Goal: Navigation & Orientation: Understand site structure

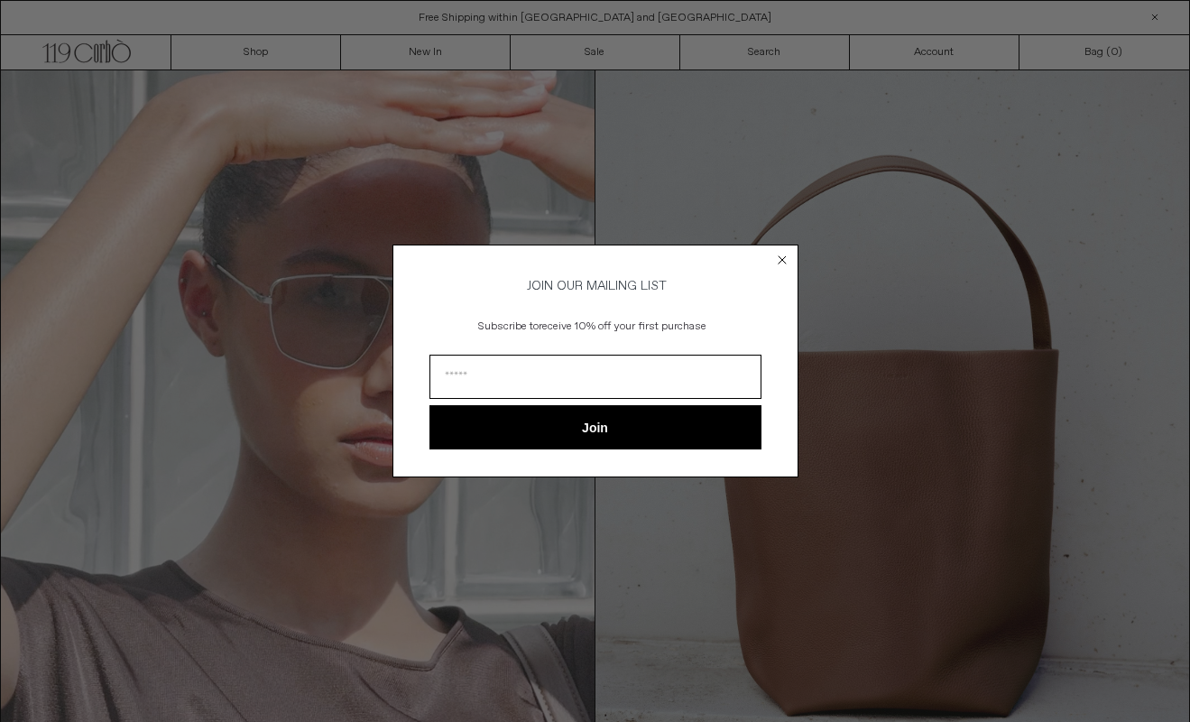
click at [786, 257] on circle "Close dialog" at bounding box center [781, 259] width 17 height 17
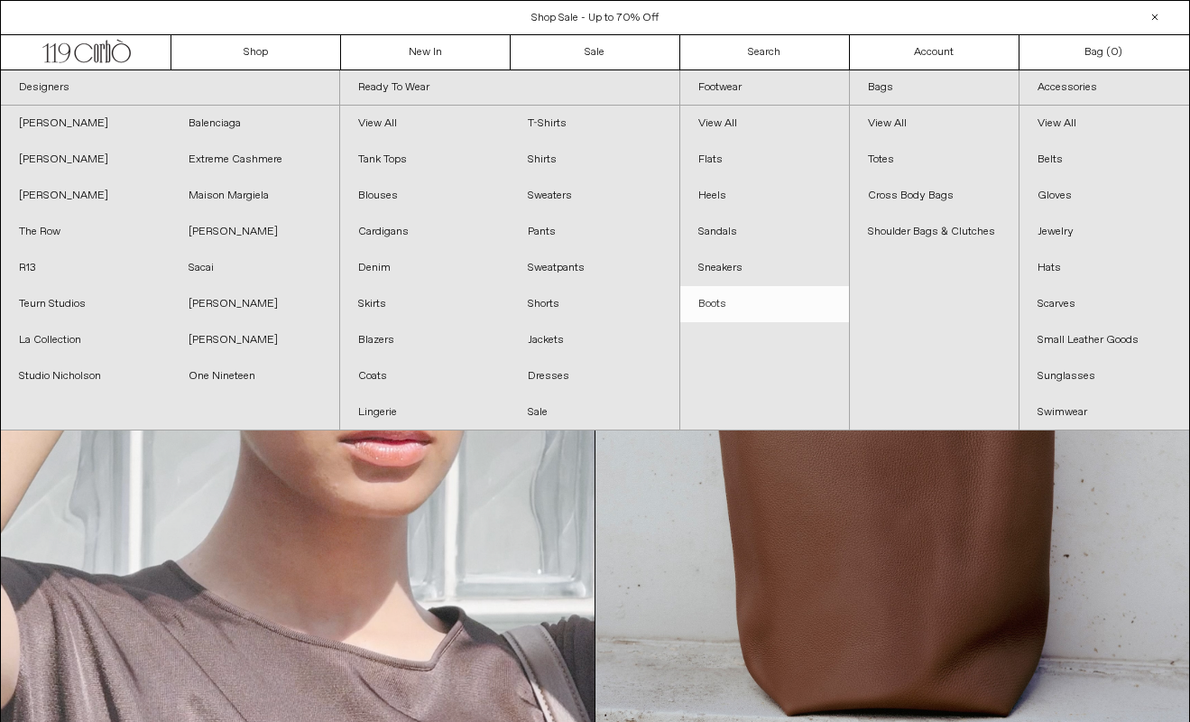
click at [718, 299] on link "Boots" at bounding box center [764, 304] width 169 height 36
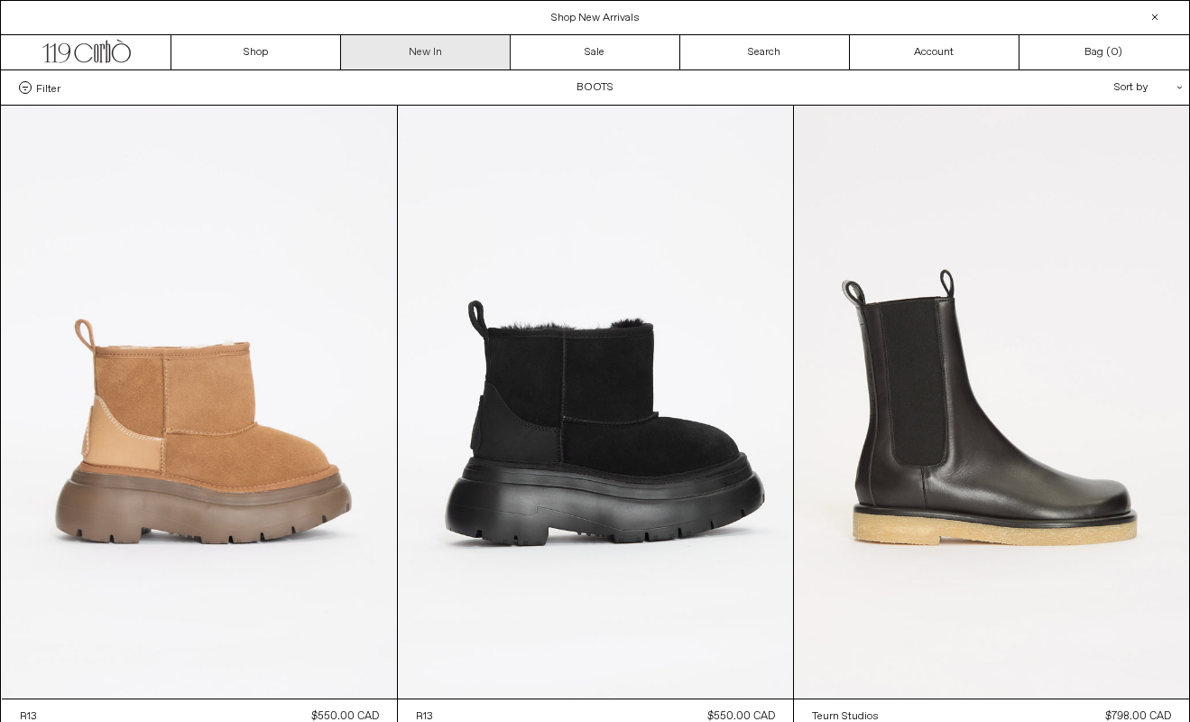
click at [413, 49] on link "New In" at bounding box center [426, 52] width 170 height 34
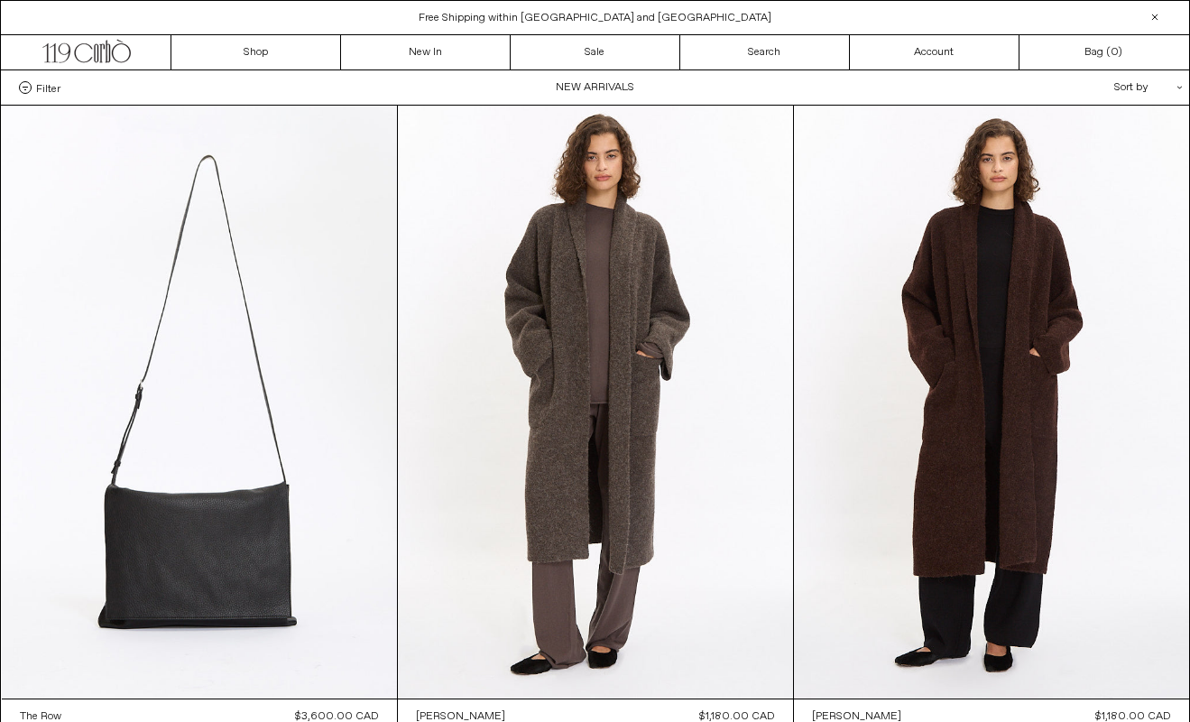
click at [1152, 13] on div at bounding box center [1155, 17] width 22 height 22
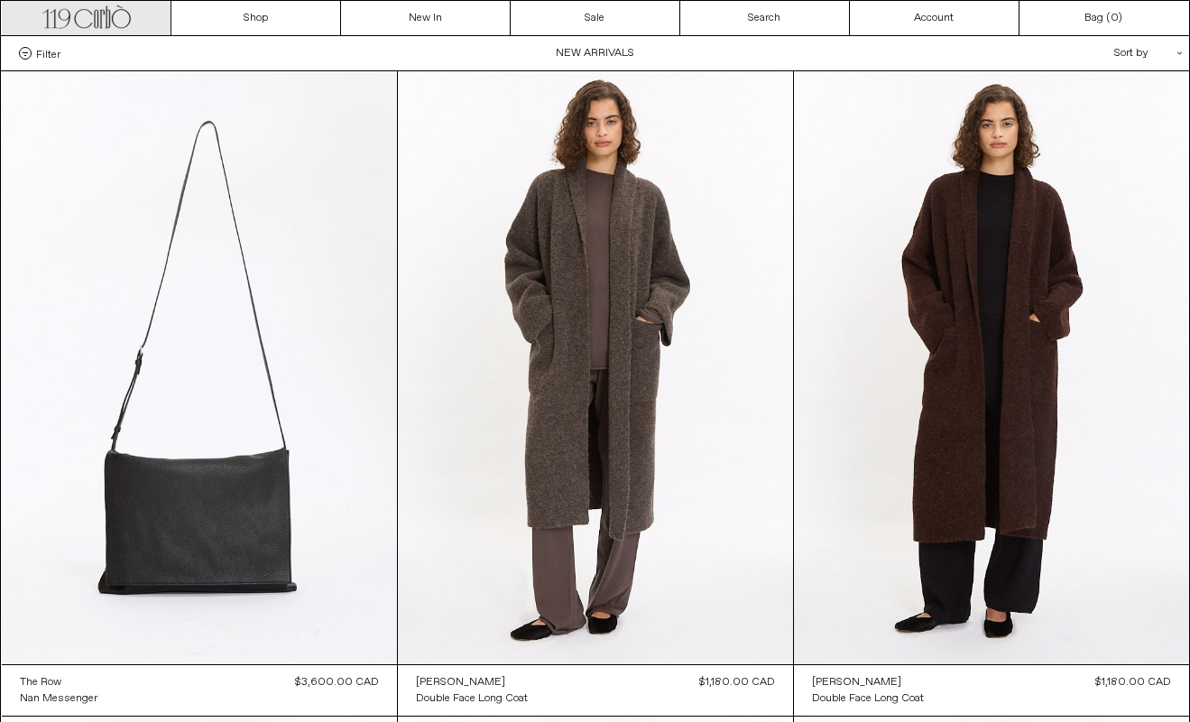
click at [95, 19] on icon at bounding box center [96, 19] width 5 height 18
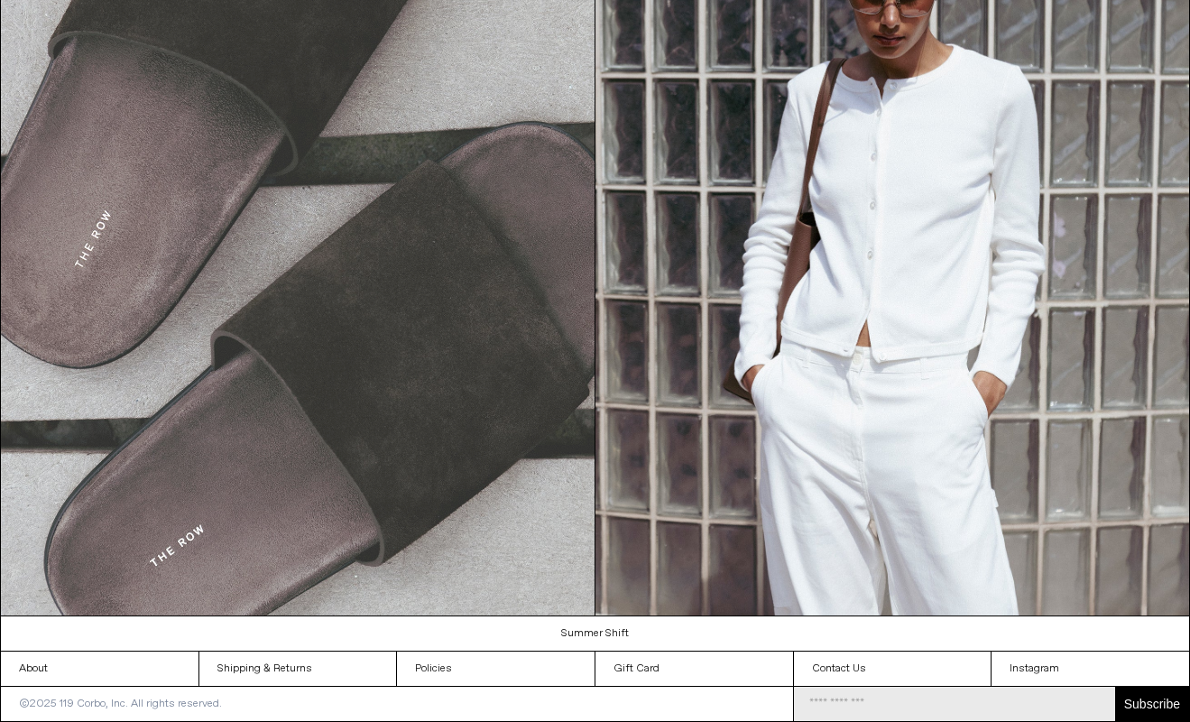
scroll to position [1791, 0]
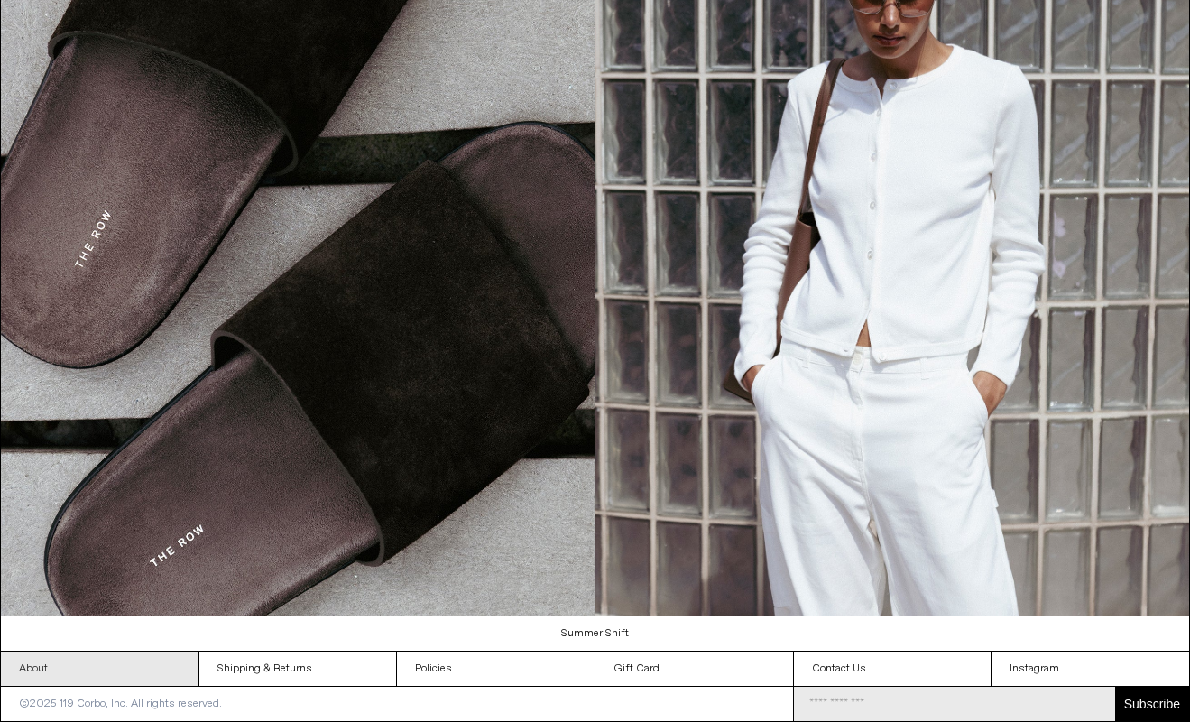
click at [40, 666] on link "About" at bounding box center [100, 668] width 198 height 34
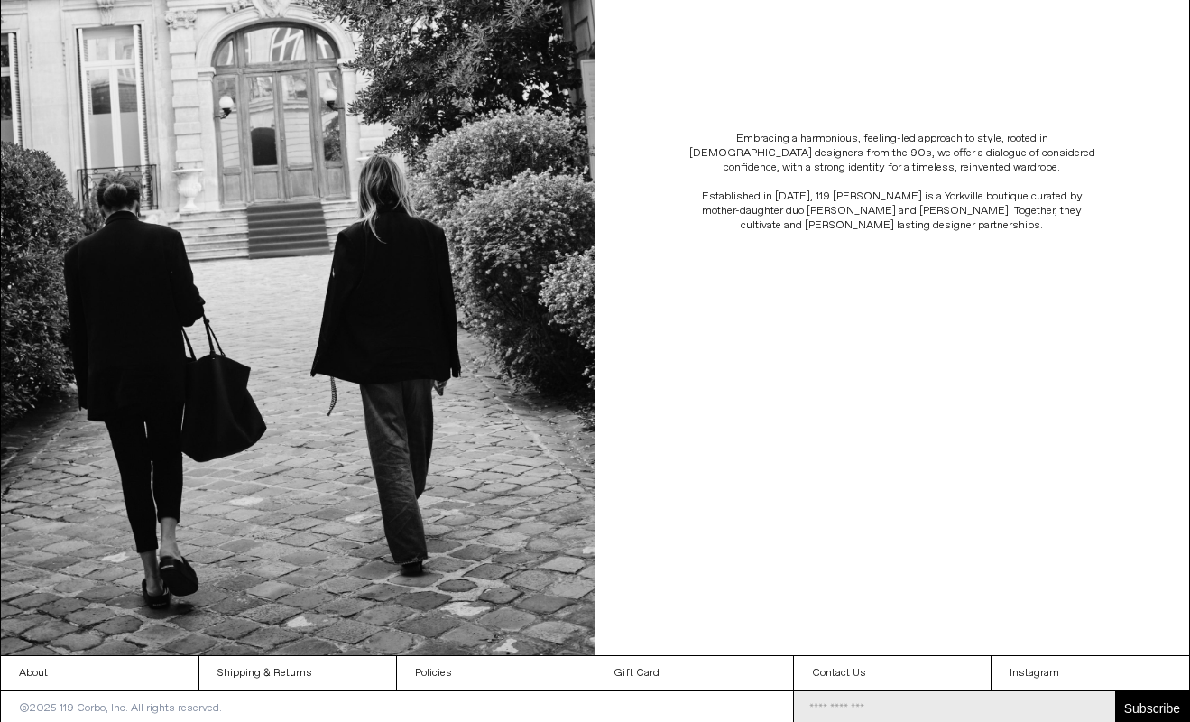
scroll to position [395, 0]
click at [1060, 662] on link "Instagram" at bounding box center [1090, 674] width 198 height 34
